Goal: Information Seeking & Learning: Learn about a topic

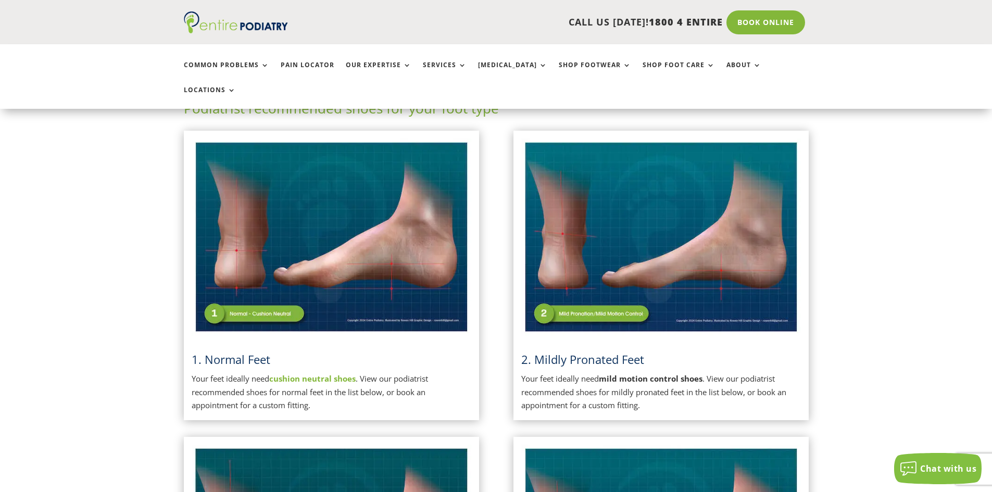
scroll to position [225, 0]
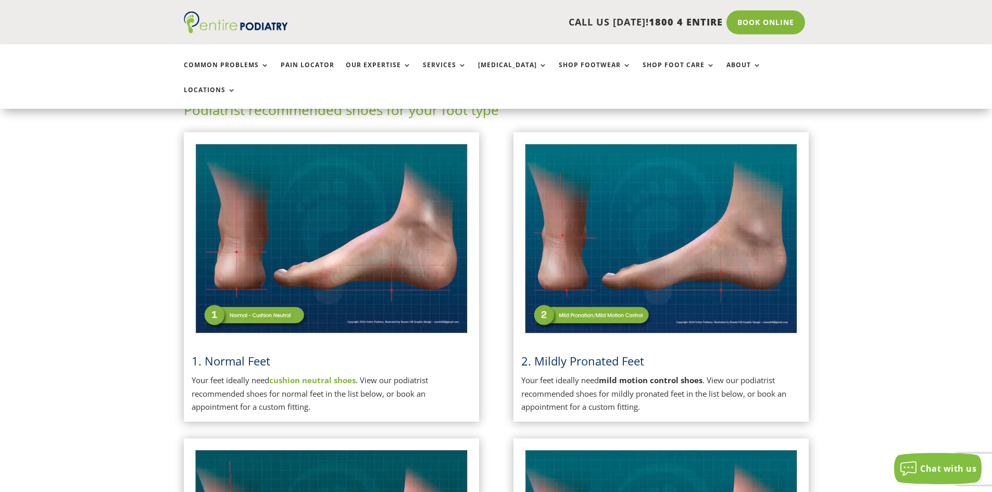
click at [589, 288] on img at bounding box center [661, 238] width 280 height 197
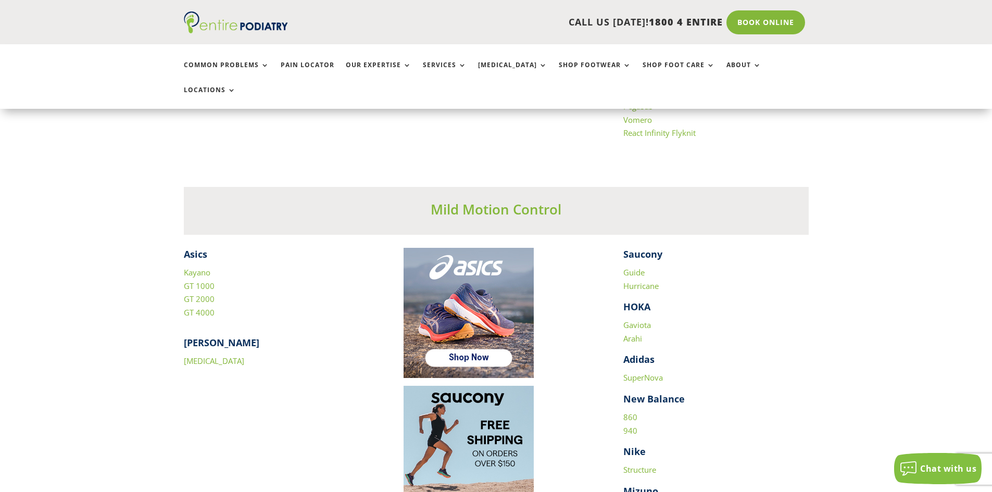
scroll to position [1349, 0]
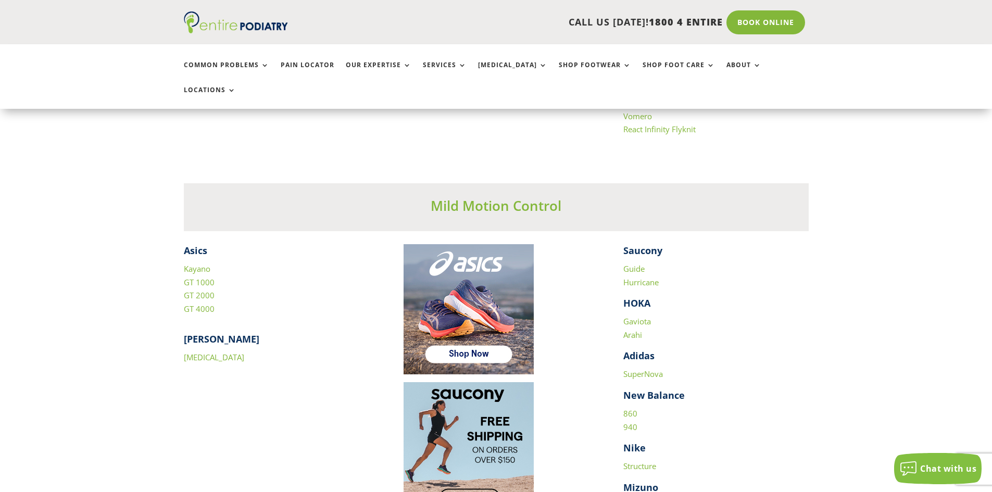
click at [638, 369] on link "SuperNova" at bounding box center [643, 374] width 40 height 10
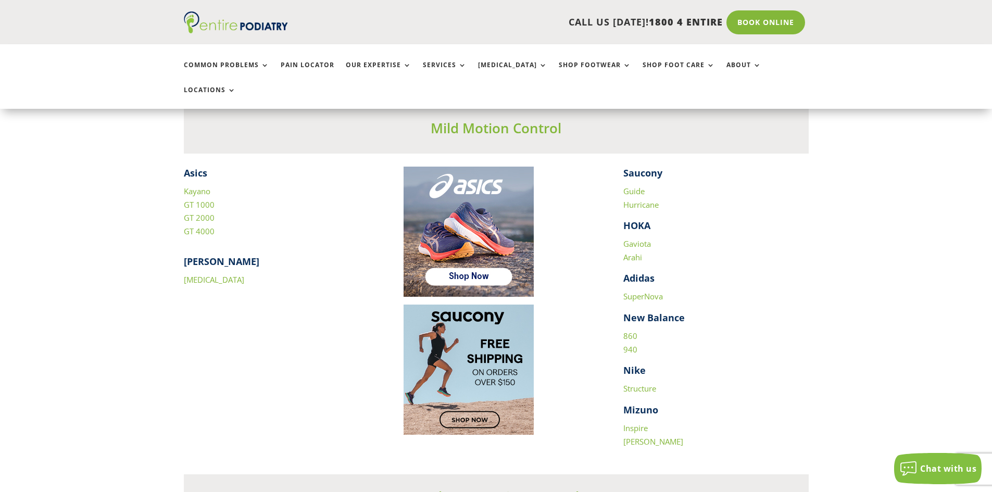
scroll to position [1433, 0]
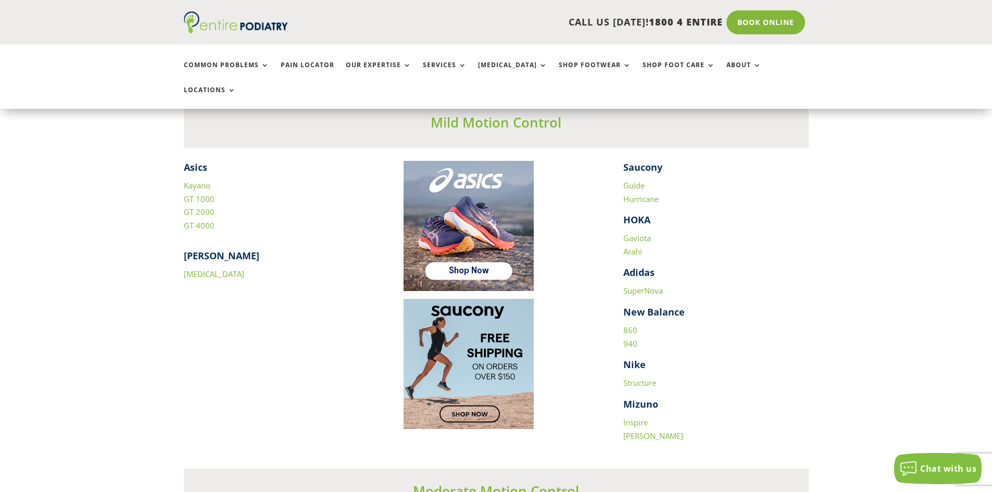
click at [640, 377] on link "Structure" at bounding box center [639, 382] width 33 height 10
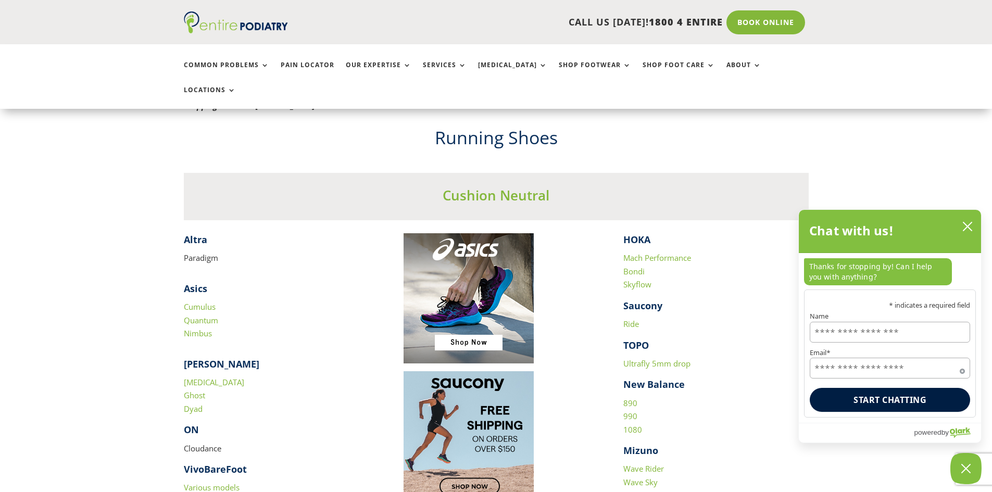
scroll to position [933, 0]
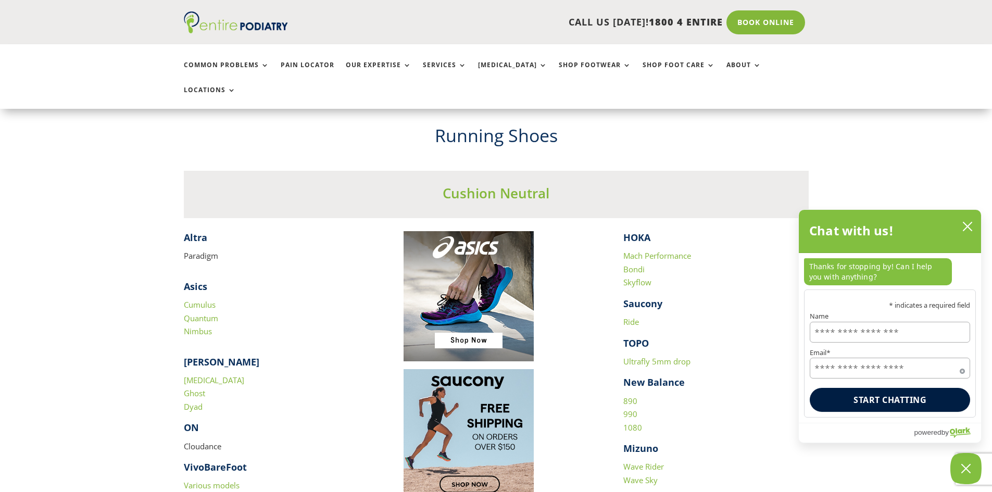
click at [641, 250] on link "Mach Performance" at bounding box center [657, 255] width 68 height 10
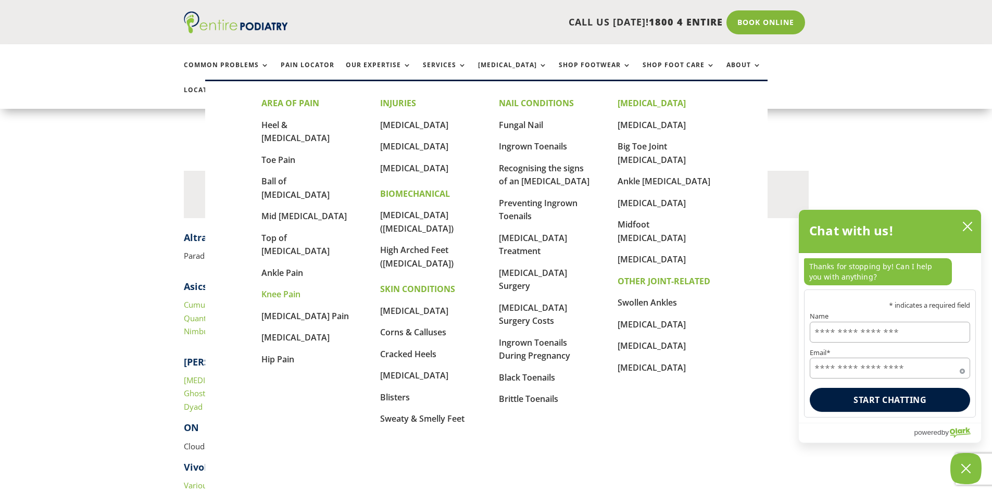
click at [298, 288] on link "Knee Pain" at bounding box center [280, 293] width 39 height 11
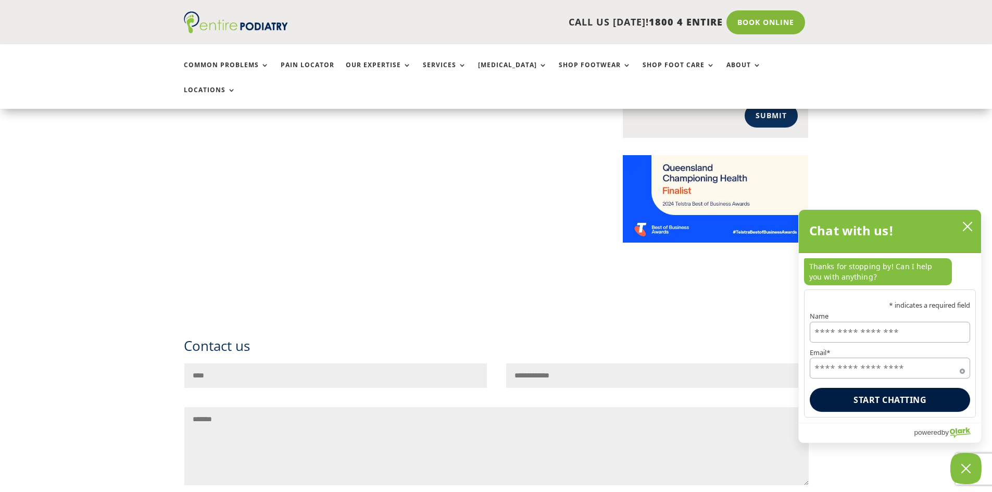
scroll to position [1000, 0]
